Goal: Task Accomplishment & Management: Manage account settings

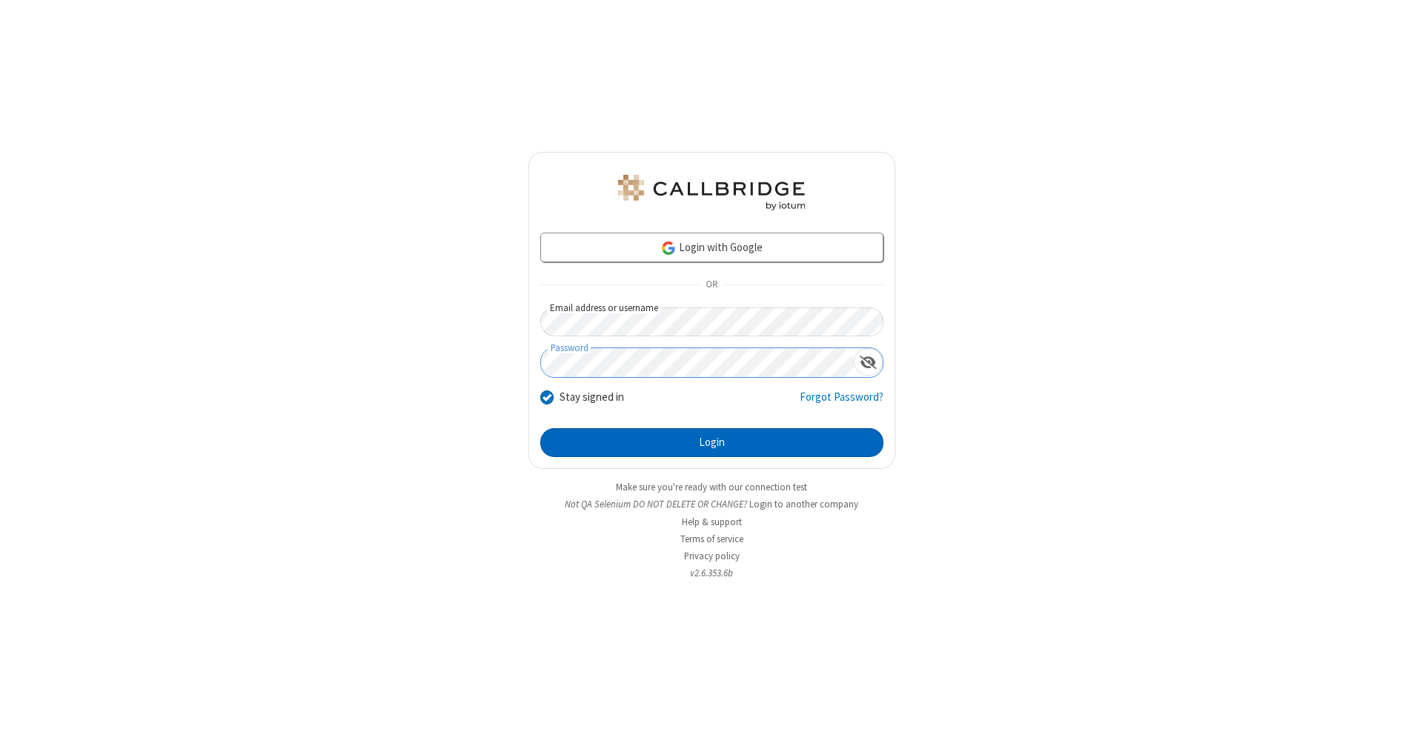
click at [711, 443] on button "Login" at bounding box center [711, 443] width 343 height 30
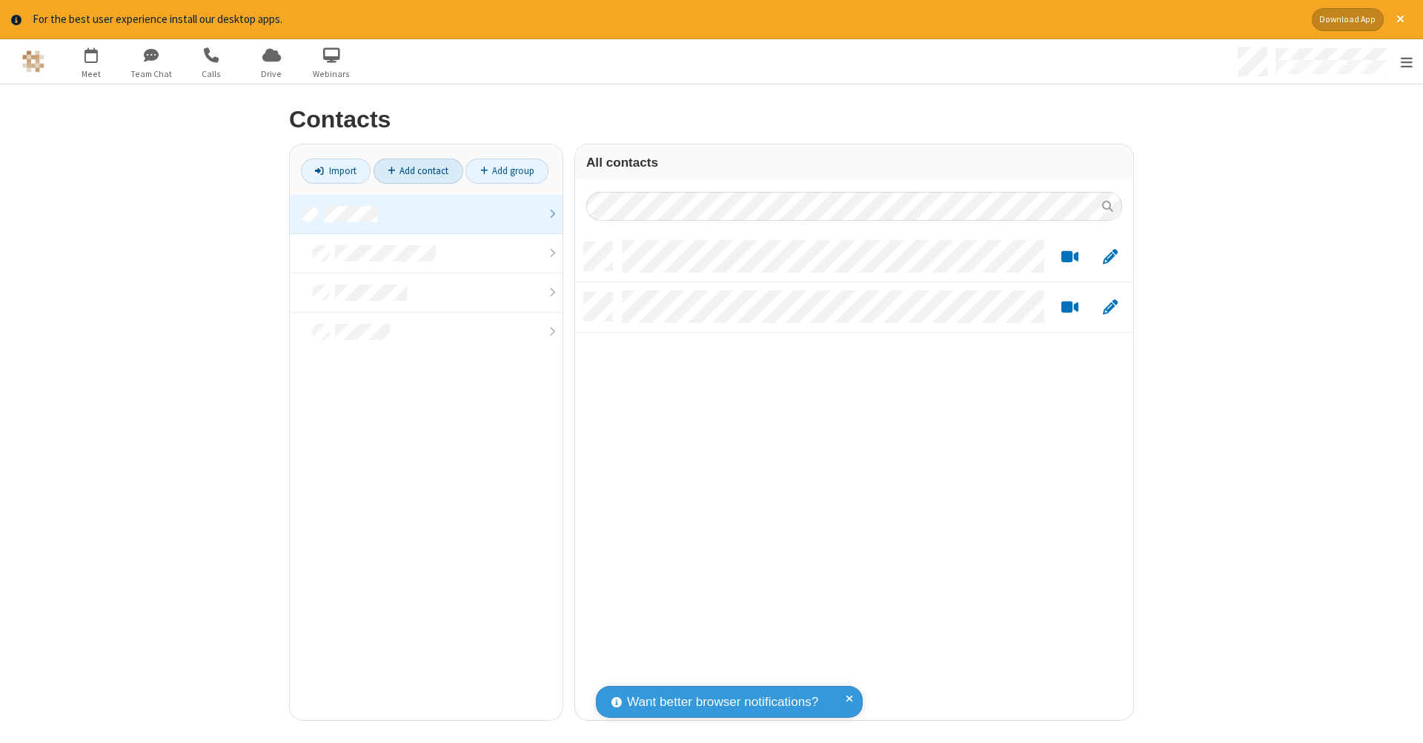
click at [412, 170] on link "Add contact" at bounding box center [419, 171] width 90 height 25
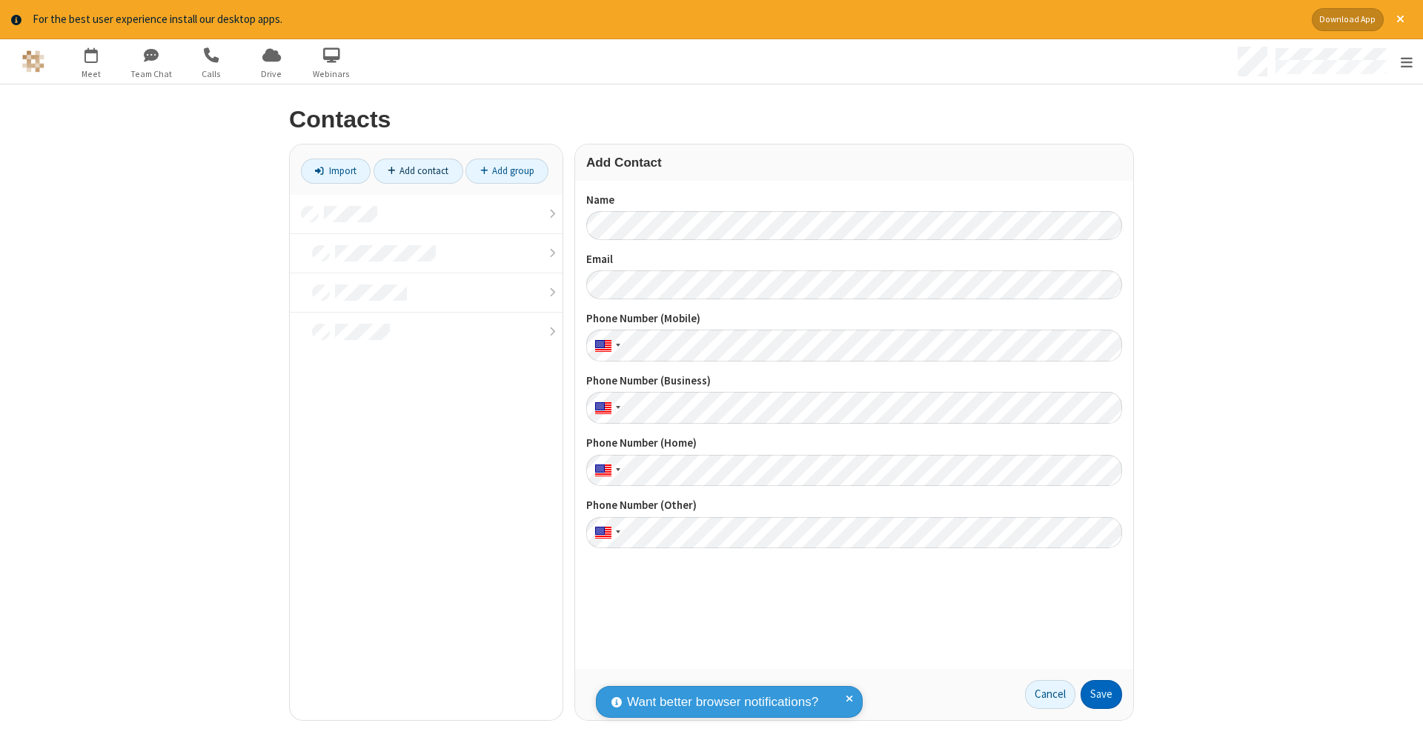
click at [1095, 694] on button "Save" at bounding box center [1102, 695] width 42 height 30
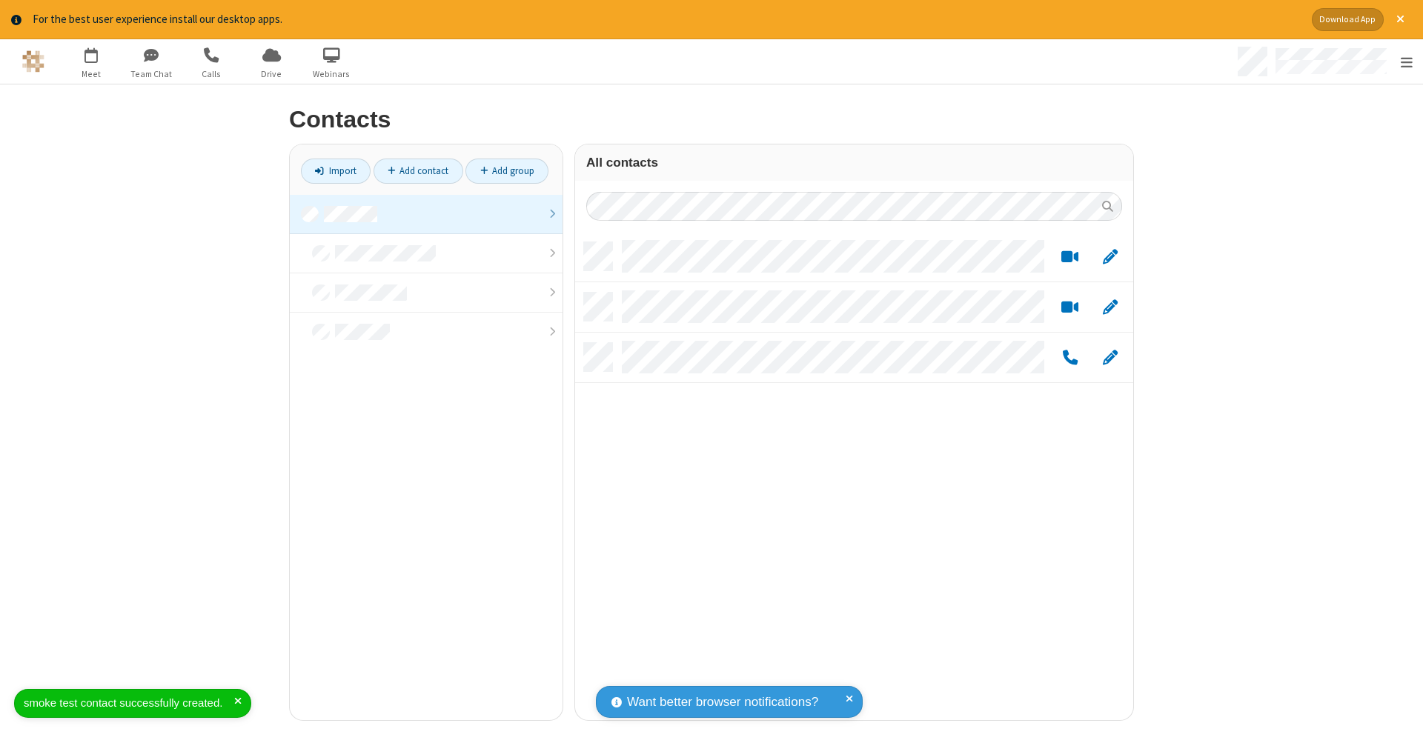
scroll to position [478, 547]
